Goal: Task Accomplishment & Management: Use online tool/utility

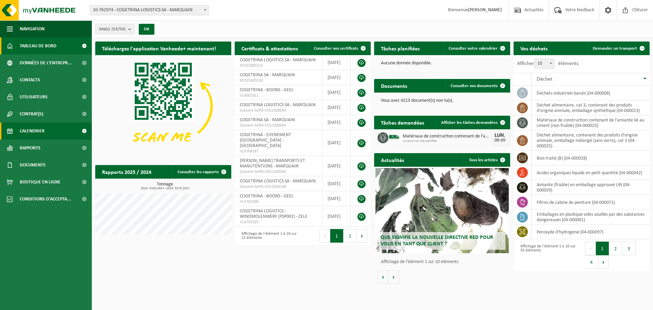
click at [30, 128] on span "Calendrier" at bounding box center [32, 131] width 25 height 17
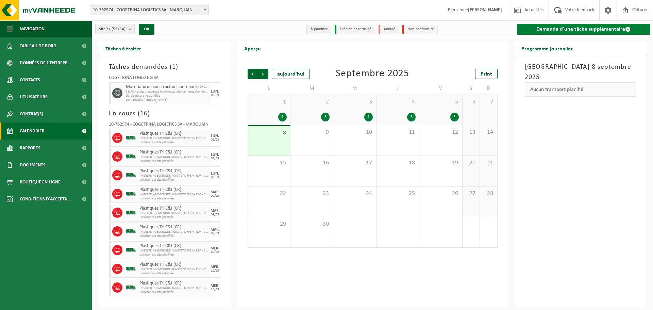
click at [542, 29] on link "Demande d'une tâche supplémentaire" at bounding box center [584, 29] width 134 height 11
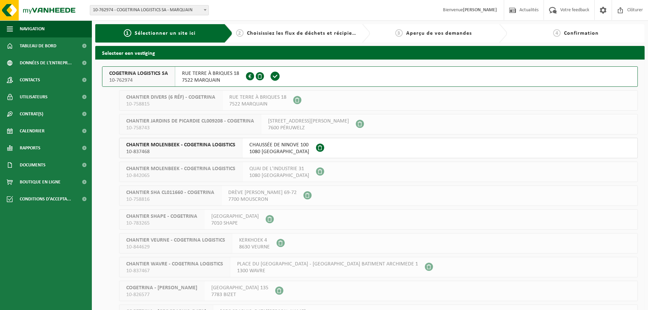
click at [206, 72] on span "RUE TERRE À BRIQUES 18" at bounding box center [210, 73] width 57 height 7
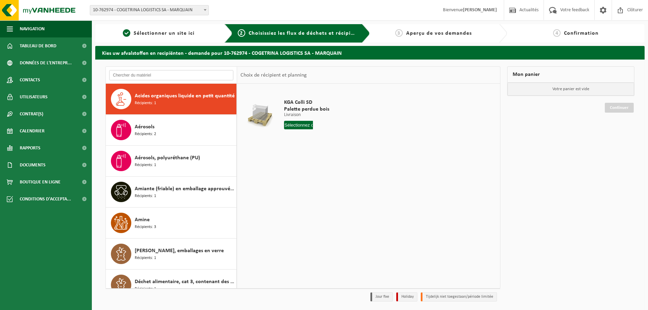
click at [149, 75] on input "text" at bounding box center [171, 75] width 124 height 10
type input "asb"
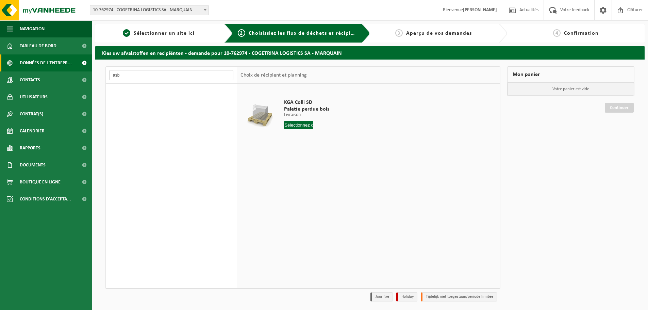
drag, startPoint x: 140, startPoint y: 77, endPoint x: 86, endPoint y: 70, distance: 54.3
click at [86, 70] on div "Navigation Actualités Votre feedback Clôturer Tableau de bord Données de l'entr…" at bounding box center [324, 166] width 648 height 332
click at [149, 77] on input "asb" at bounding box center [171, 75] width 124 height 10
drag, startPoint x: 136, startPoint y: 76, endPoint x: 101, endPoint y: 72, distance: 35.9
click at [107, 74] on div "asb" at bounding box center [171, 75] width 131 height 17
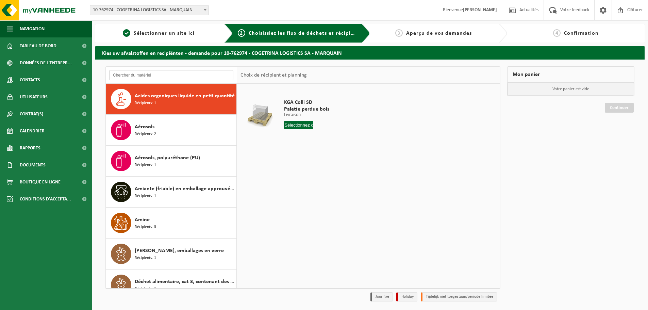
click at [156, 73] on input "text" at bounding box center [171, 75] width 124 height 10
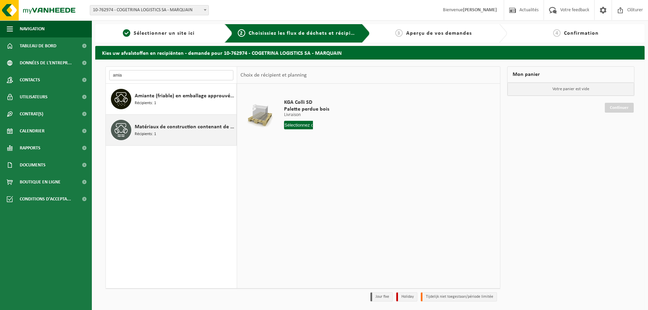
type input "amia"
click at [181, 129] on span "Matériaux de construction contenant de l'amiante lié au ciment (non friable)" at bounding box center [185, 127] width 100 height 8
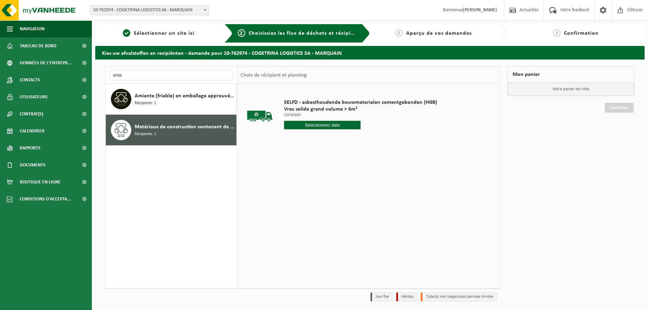
click at [301, 126] on input "text" at bounding box center [322, 125] width 77 height 9
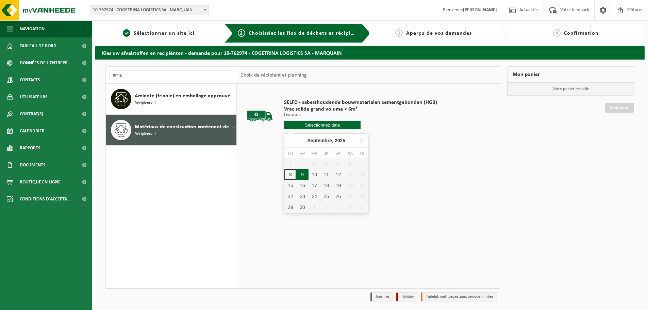
click at [302, 176] on div "9" at bounding box center [302, 174] width 12 height 11
type input "à partir de [DATE]"
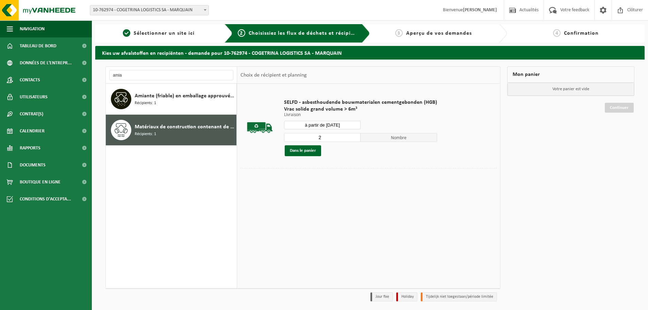
type input "2"
click at [354, 136] on input "2" at bounding box center [322, 137] width 77 height 9
click at [309, 152] on button "Dans le panier" at bounding box center [303, 150] width 36 height 11
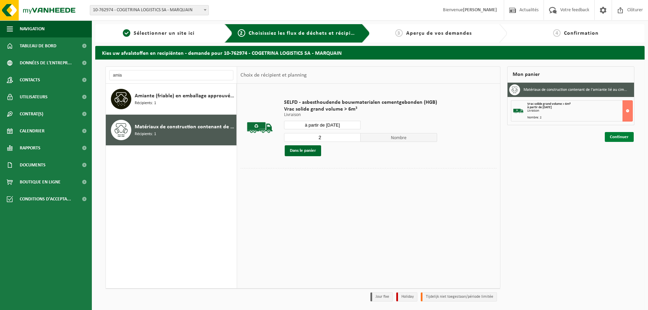
click at [605, 141] on link "Continuer" at bounding box center [619, 137] width 29 height 10
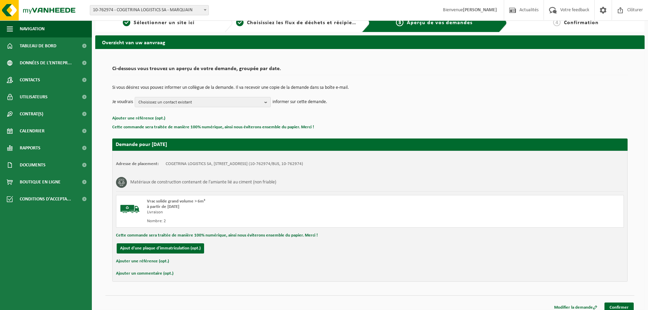
scroll to position [17, 0]
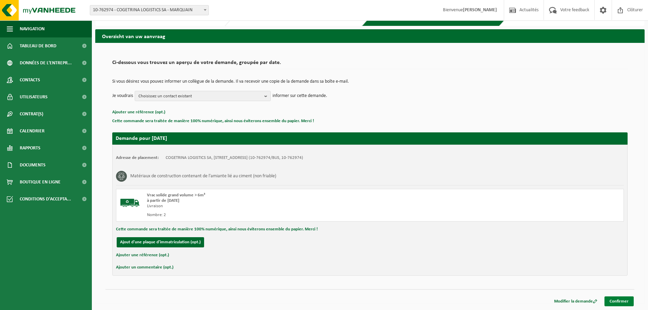
click at [611, 299] on link "Confirmer" at bounding box center [619, 301] width 29 height 10
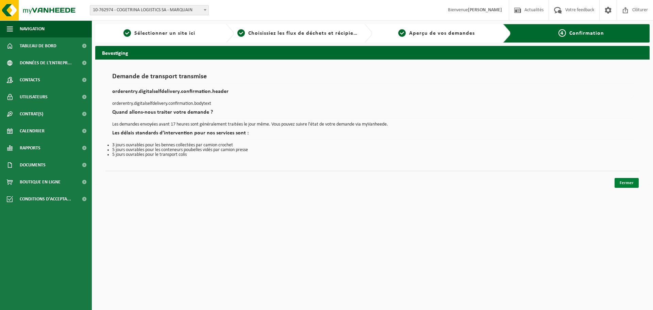
click at [630, 187] on link "Fermer" at bounding box center [627, 183] width 24 height 10
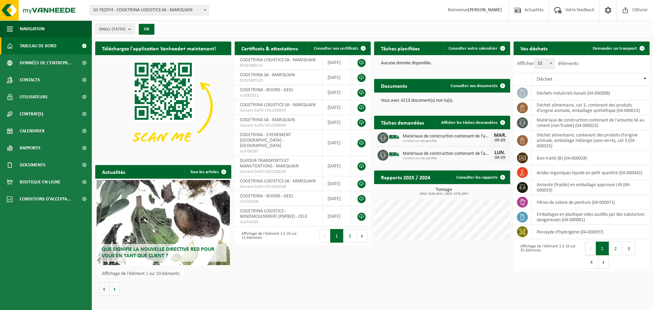
click at [265, 14] on div "Site: 01-002325 - MIROM OV - MENEN 10-858243 - MALTHA - MIROM MENEN - MENEN 10-…" at bounding box center [326, 10] width 653 height 21
